Goal: Information Seeking & Learning: Check status

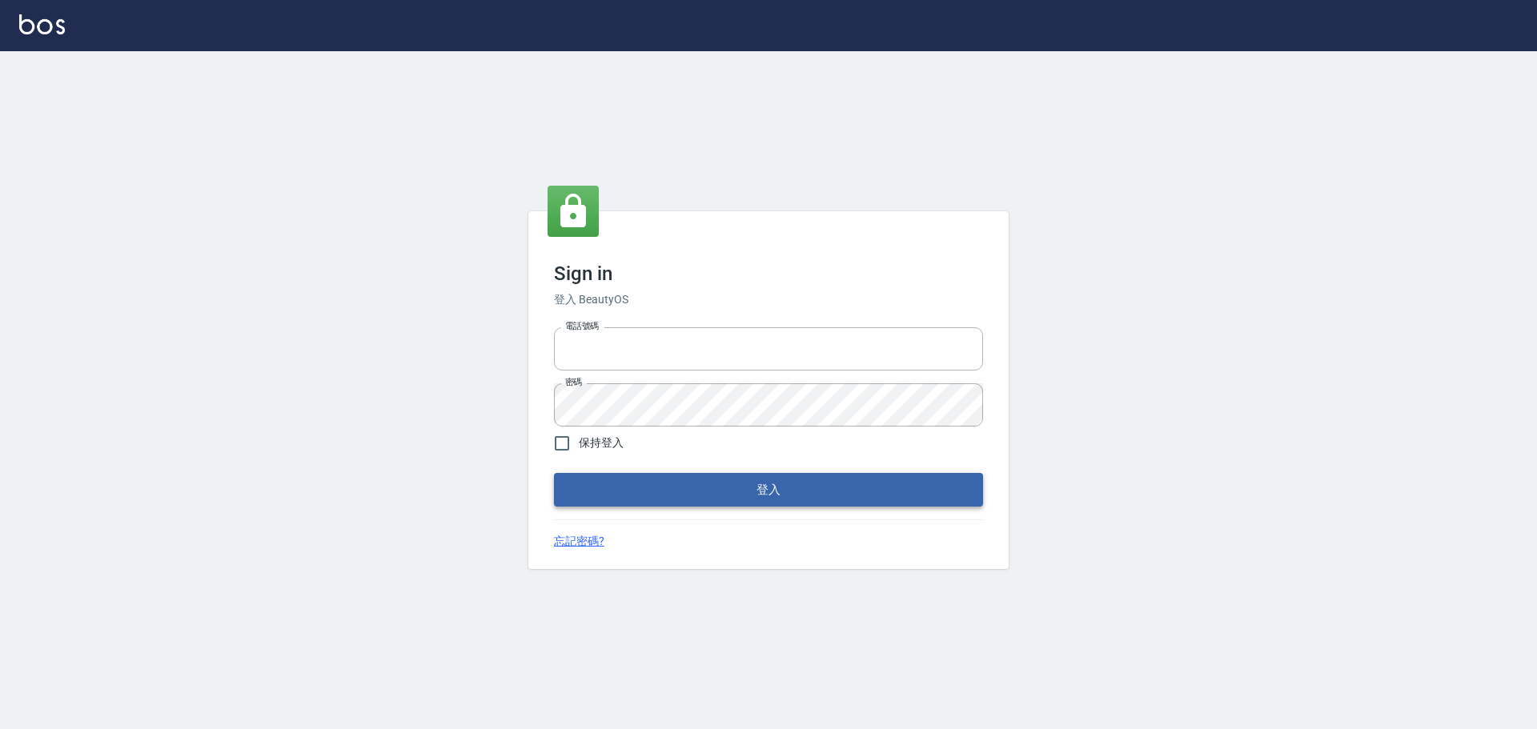
type input "9990001234567"
click at [808, 487] on button "登入" at bounding box center [768, 490] width 429 height 34
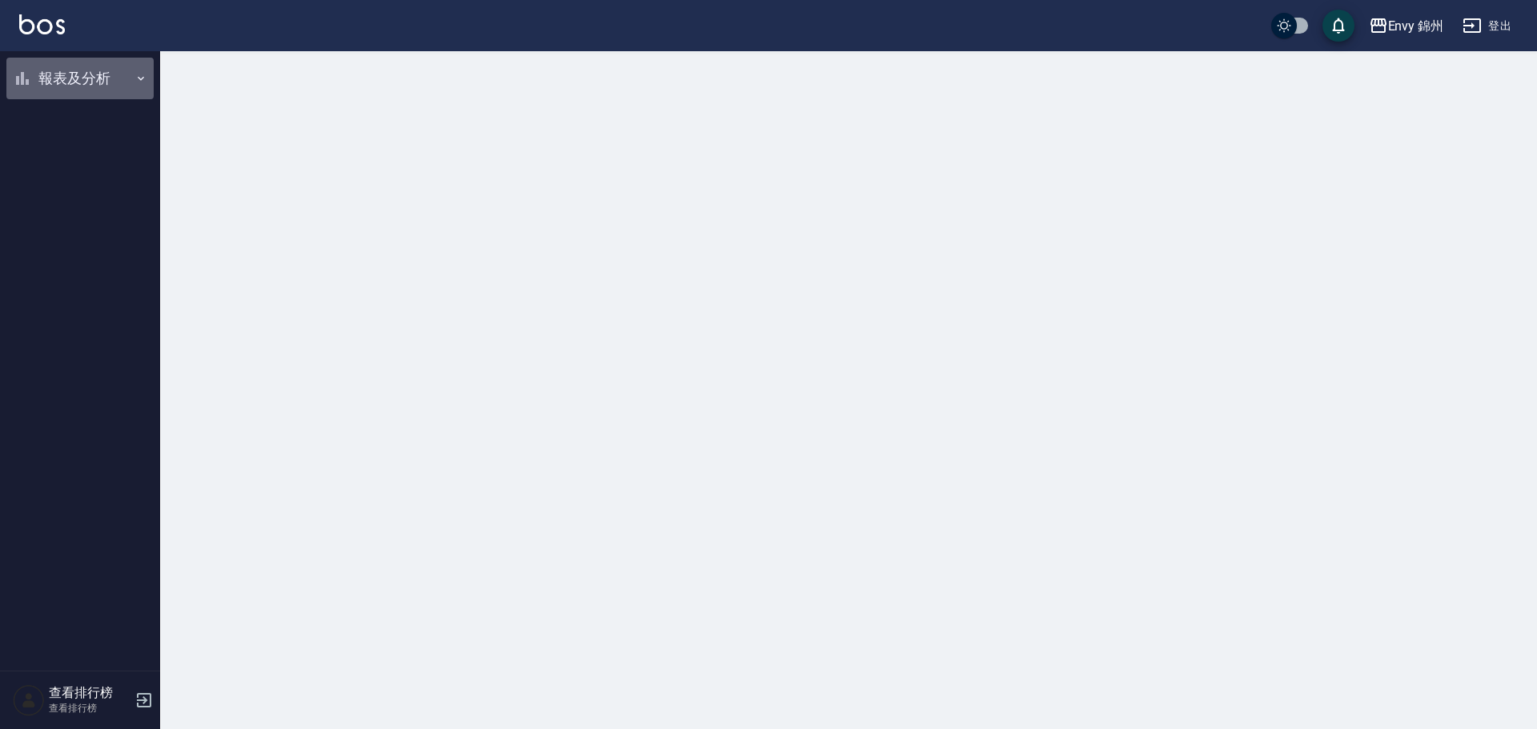
click at [54, 68] on button "報表及分析" at bounding box center [79, 79] width 147 height 42
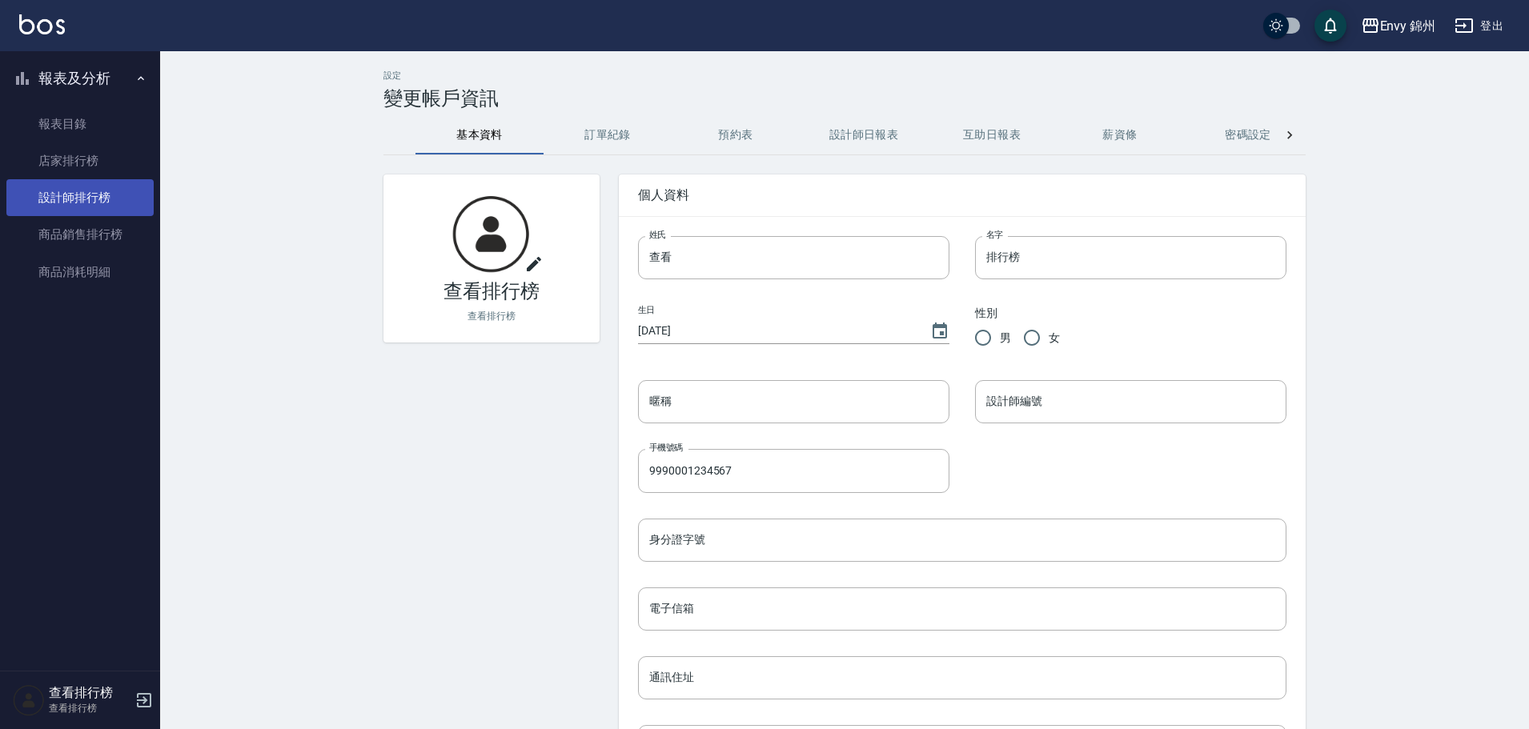
click at [72, 208] on link "設計師排行榜" at bounding box center [79, 197] width 147 height 37
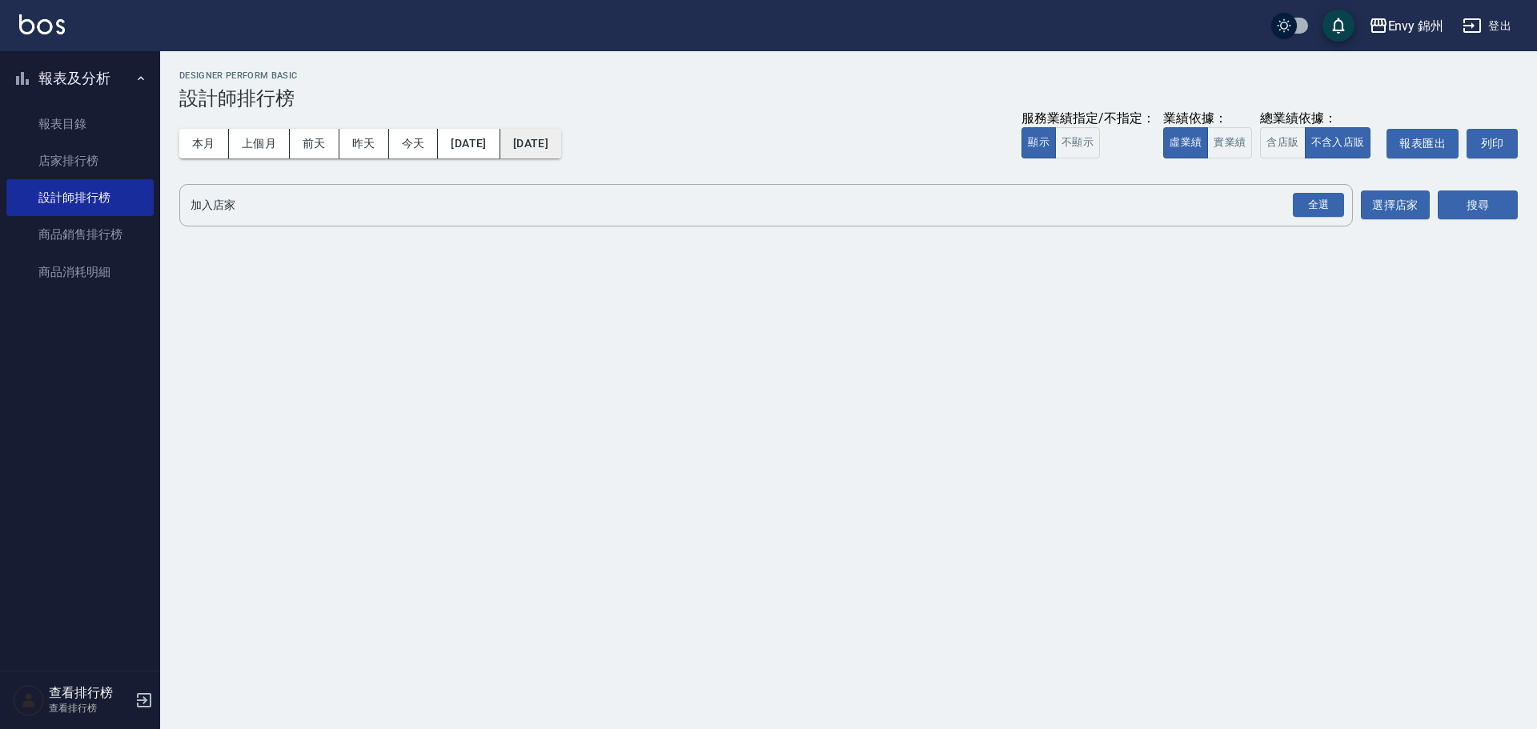
click at [561, 145] on button "[DATE]" at bounding box center [530, 144] width 61 height 30
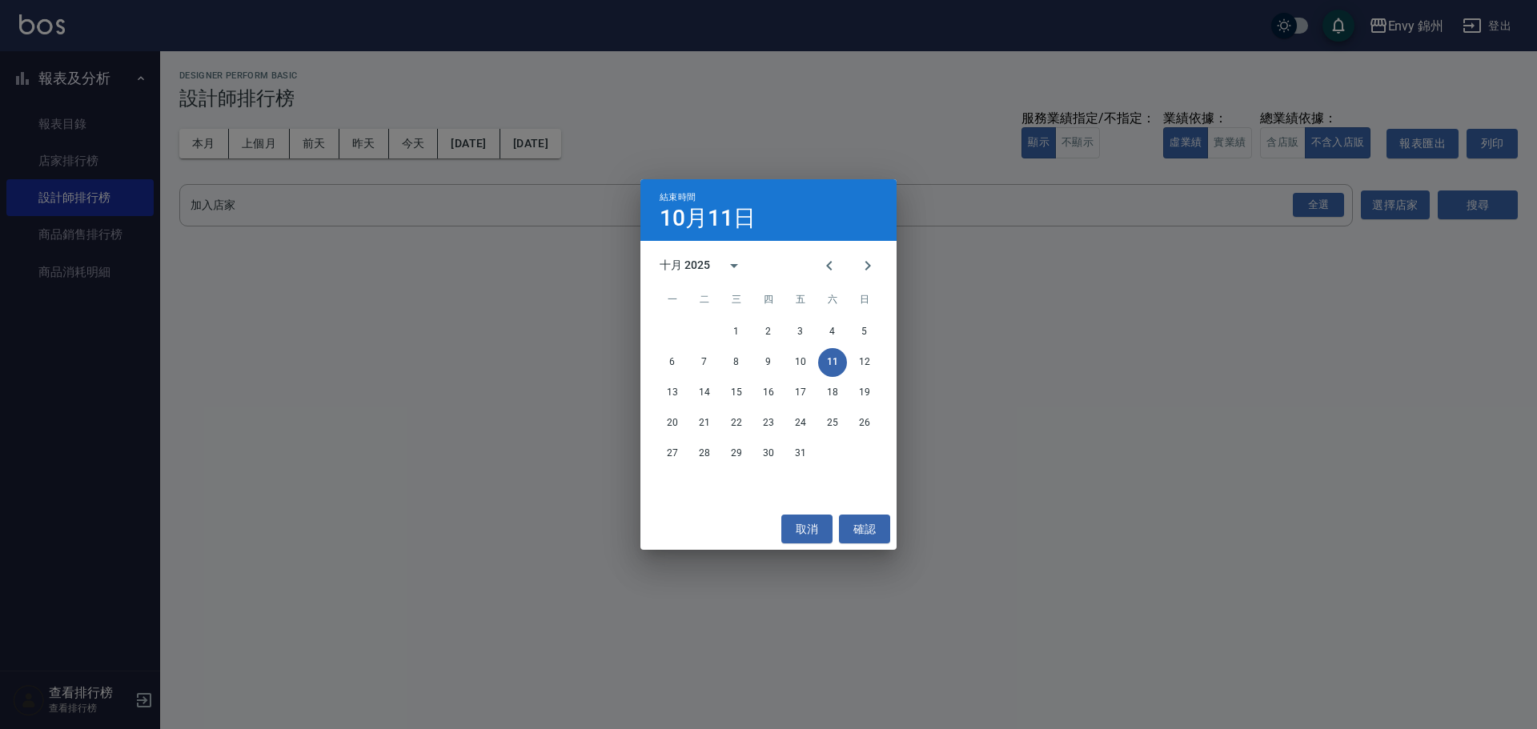
click at [822, 365] on button "11" at bounding box center [832, 362] width 29 height 29
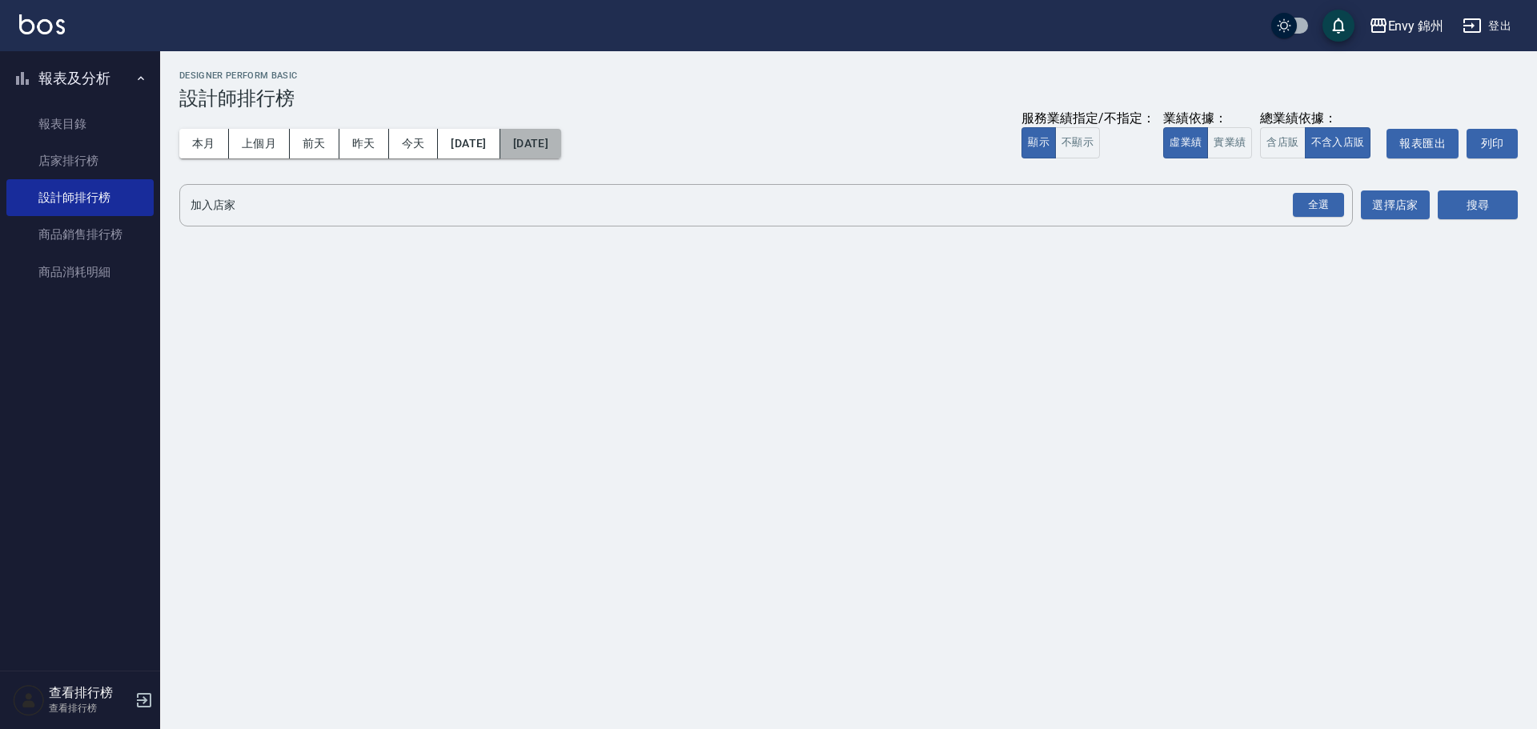
click at [561, 154] on button "[DATE]" at bounding box center [530, 144] width 61 height 30
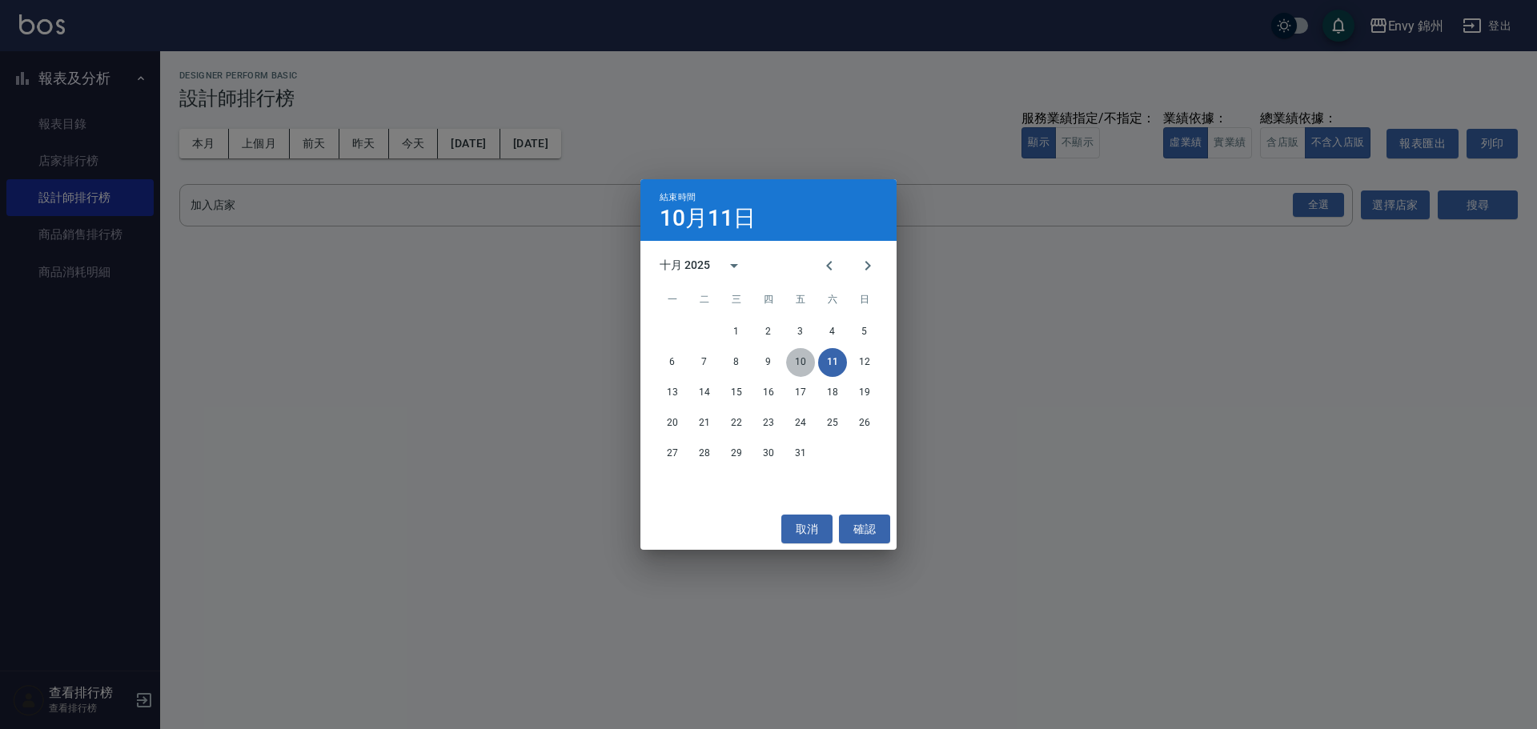
click at [793, 369] on button "10" at bounding box center [800, 362] width 29 height 29
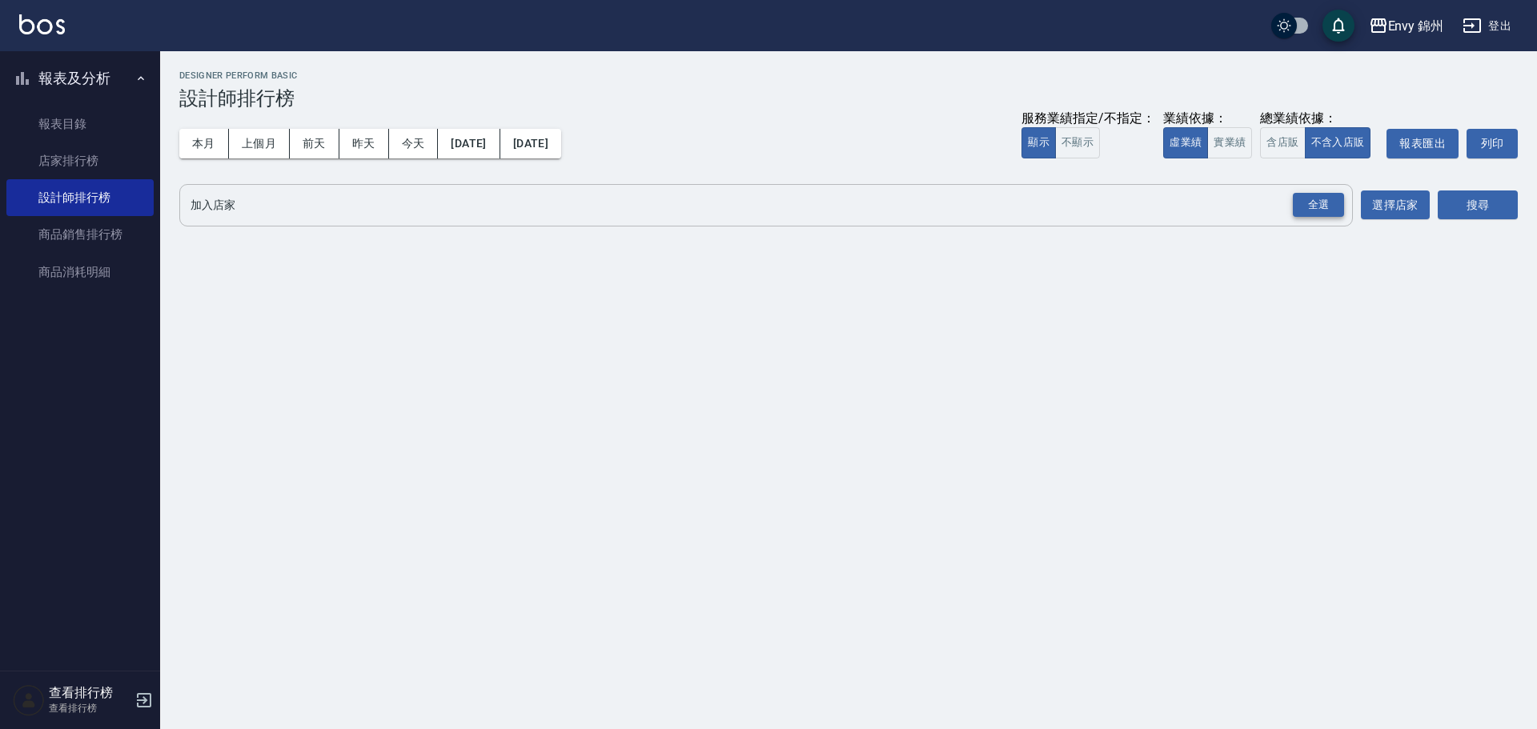
click at [1315, 211] on div "全選" at bounding box center [1318, 205] width 51 height 25
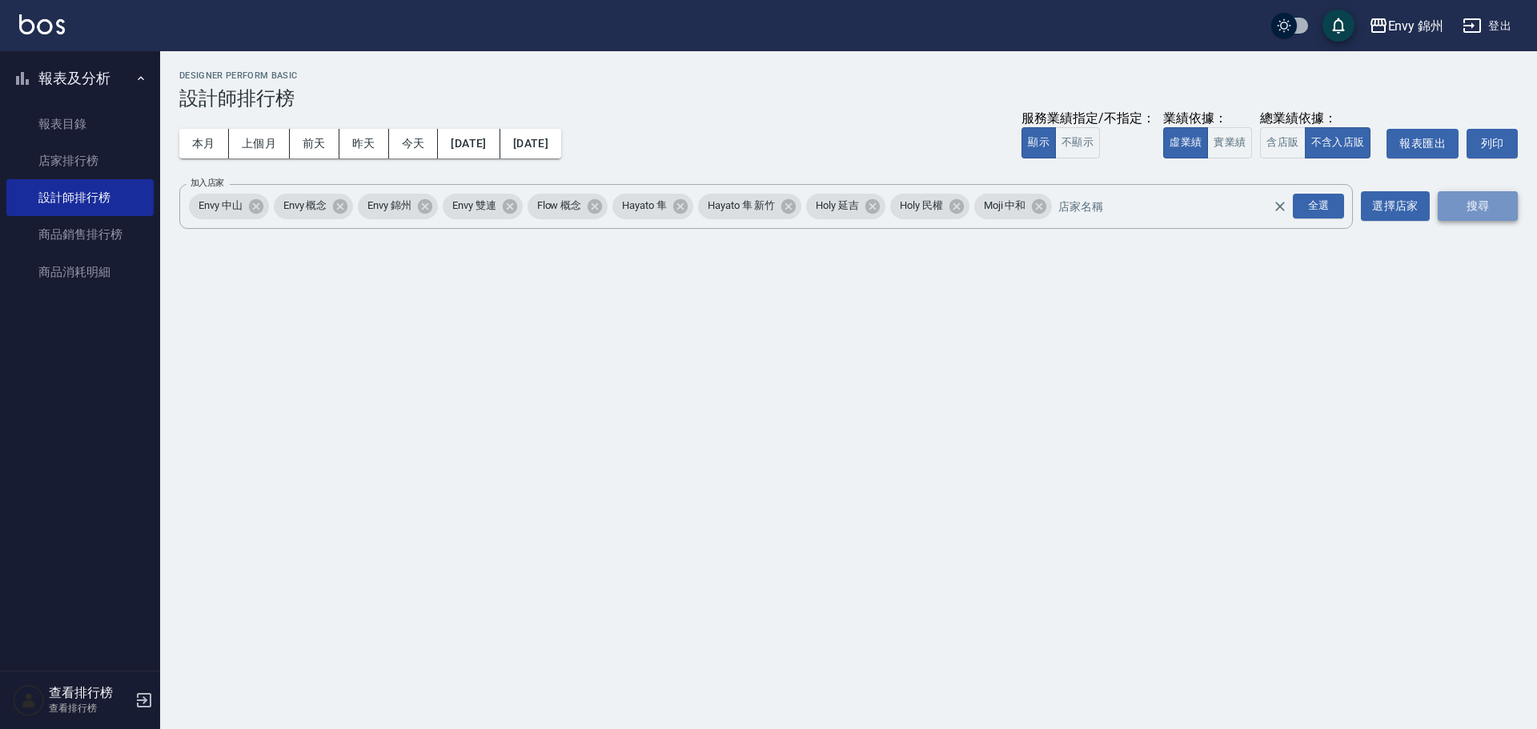
click at [1459, 205] on button "搜尋" at bounding box center [1478, 206] width 80 height 30
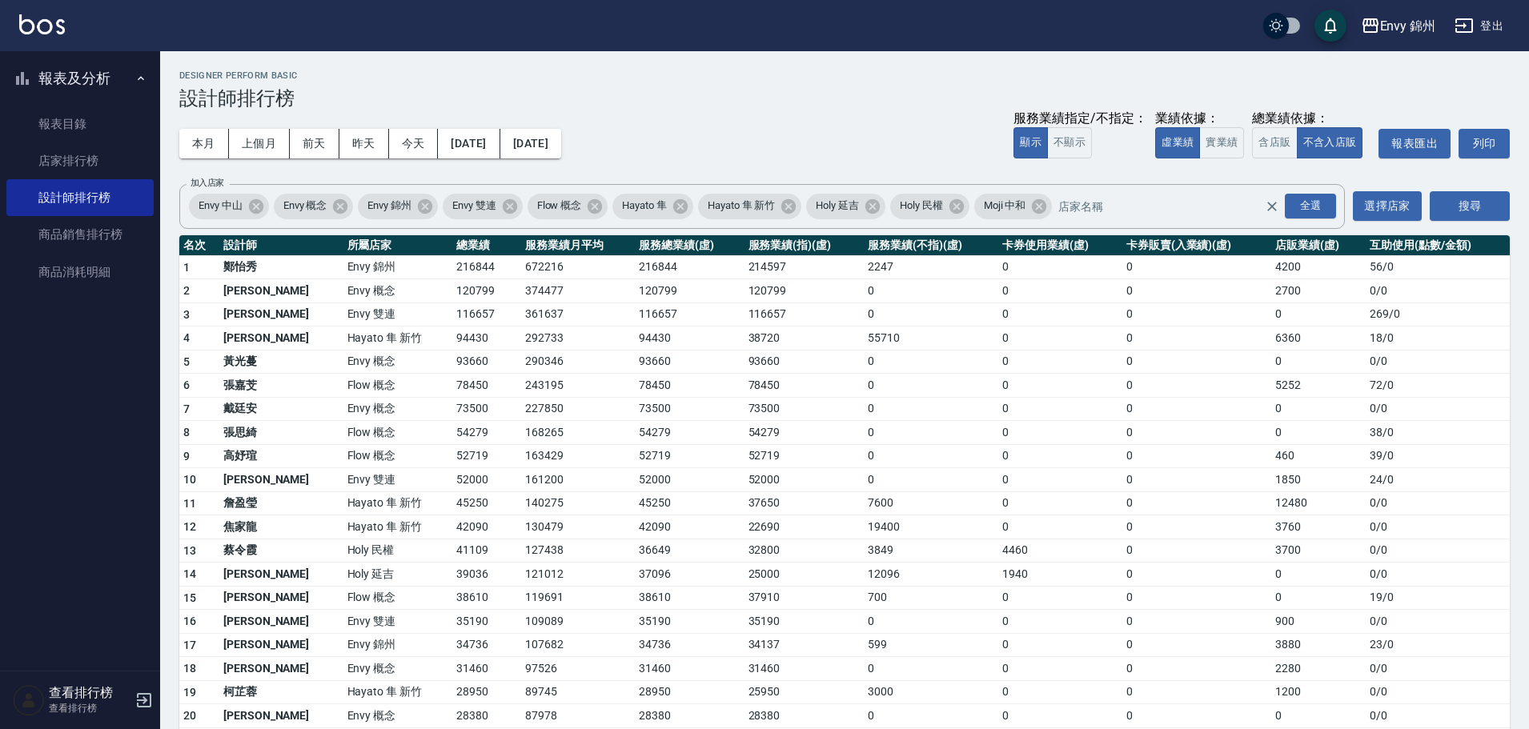
click at [866, 441] on td "0" at bounding box center [931, 433] width 135 height 24
drag, startPoint x: 394, startPoint y: 274, endPoint x: 440, endPoint y: 274, distance: 46.4
click at [452, 274] on td "216844" at bounding box center [486, 267] width 69 height 24
click at [521, 332] on td "292733" at bounding box center [578, 339] width 114 height 24
click at [1499, 23] on button "登出" at bounding box center [1479, 26] width 62 height 30
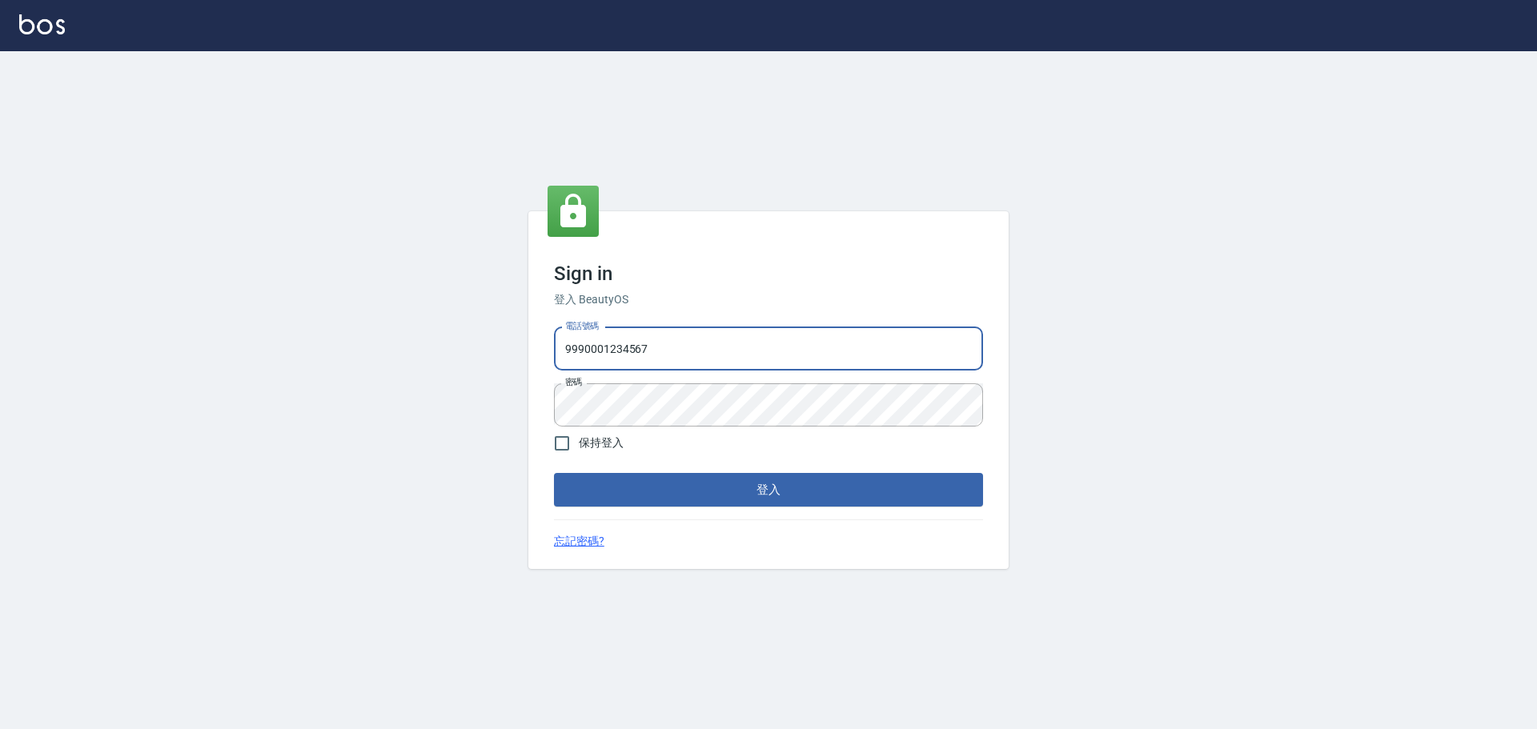
drag, startPoint x: 762, startPoint y: 357, endPoint x: 760, endPoint y: 368, distance: 11.5
click at [762, 357] on input "9990001234567" at bounding box center [768, 348] width 429 height 43
type input "25153595"
click at [881, 496] on button "登入" at bounding box center [768, 490] width 429 height 34
